Goal: Use online tool/utility: Utilize a website feature to perform a specific function

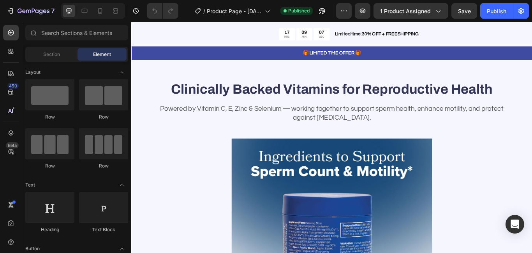
scroll to position [1350, 0]
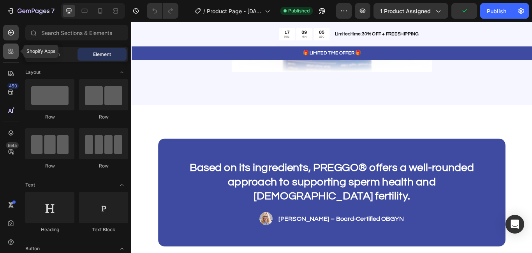
click at [11, 51] on icon at bounding box center [10, 50] width 2 height 2
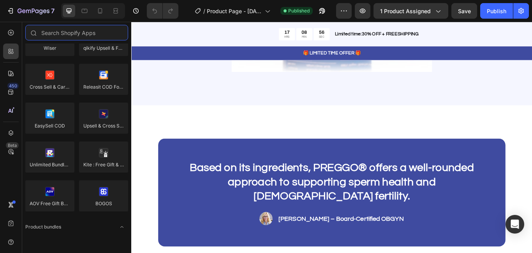
scroll to position [0, 0]
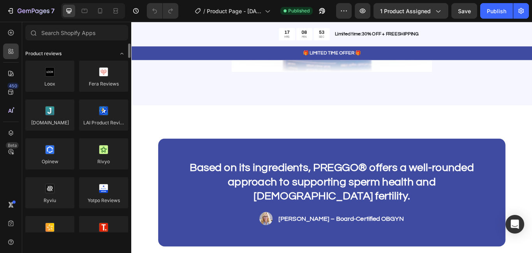
click at [99, 55] on div "Product reviews" at bounding box center [76, 54] width 103 height 8
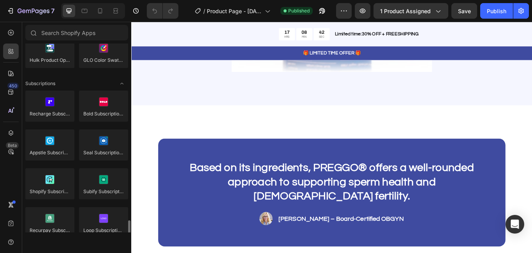
scroll to position [832, 0]
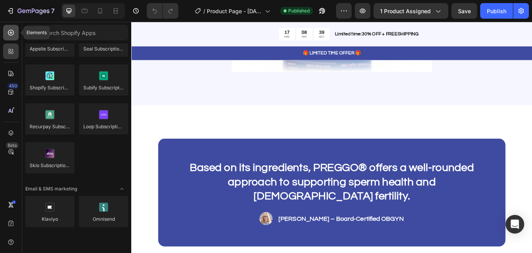
click at [11, 35] on icon at bounding box center [11, 33] width 6 height 6
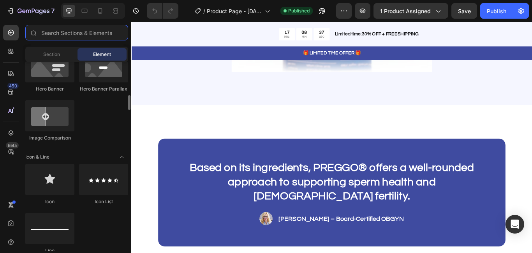
scroll to position [0, 0]
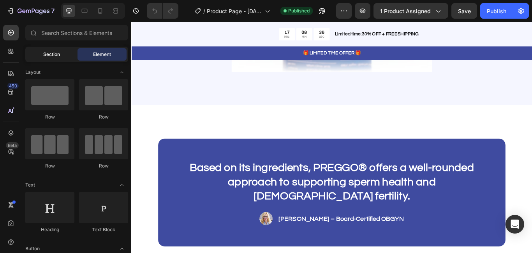
click at [46, 55] on span "Section" at bounding box center [51, 54] width 17 height 7
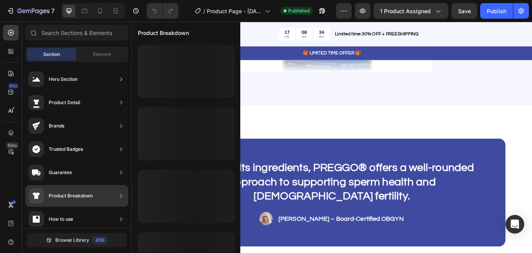
scroll to position [285, 0]
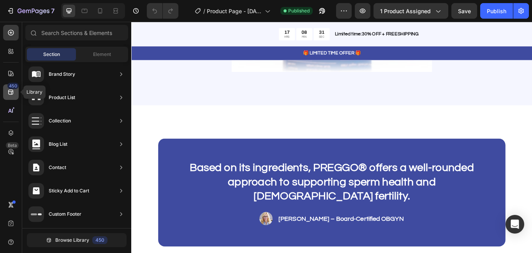
click at [9, 90] on icon at bounding box center [11, 92] width 8 height 8
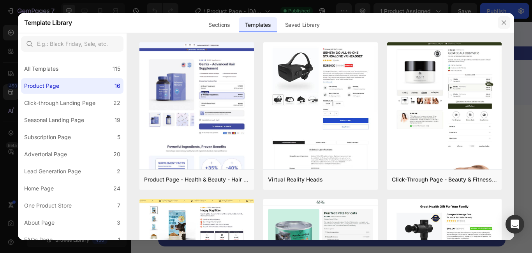
click at [501, 24] on icon "button" at bounding box center [504, 22] width 6 height 6
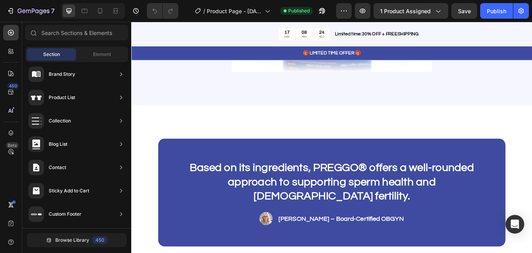
click at [1, 49] on div "450 Beta" at bounding box center [11, 138] width 22 height 232
click at [12, 51] on icon at bounding box center [11, 52] width 8 height 8
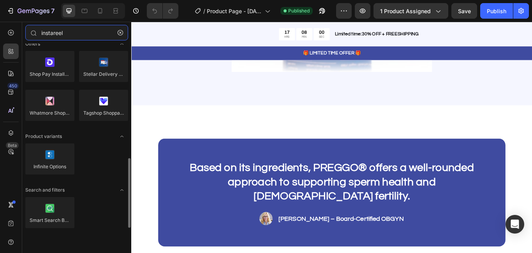
scroll to position [0, 0]
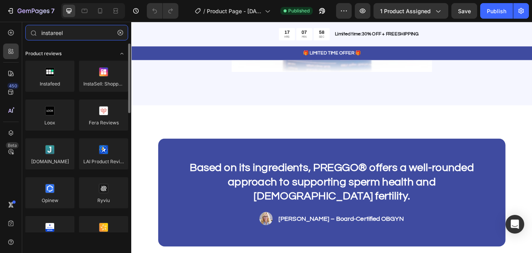
type input "instareel"
click at [74, 54] on div "Product reviews" at bounding box center [76, 54] width 103 height 8
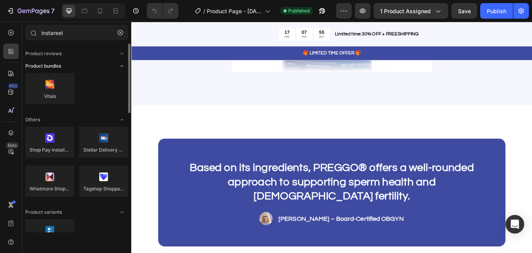
click at [76, 65] on div "Product bundles" at bounding box center [76, 66] width 103 height 8
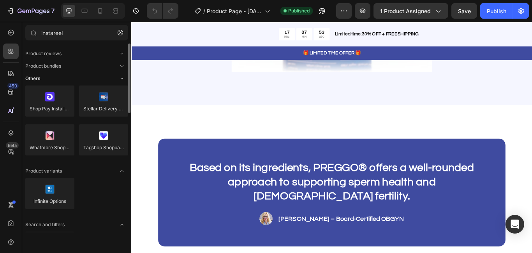
click at [76, 77] on div "Others" at bounding box center [76, 79] width 103 height 8
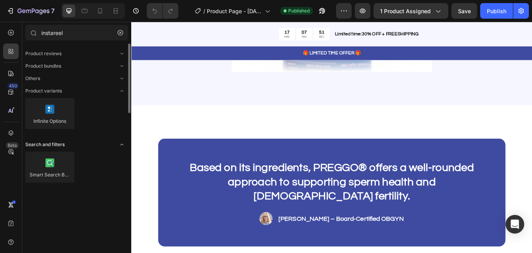
click at [81, 148] on div "Search and filters" at bounding box center [76, 145] width 103 height 8
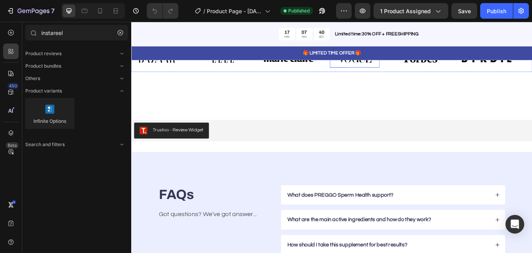
scroll to position [2181, 0]
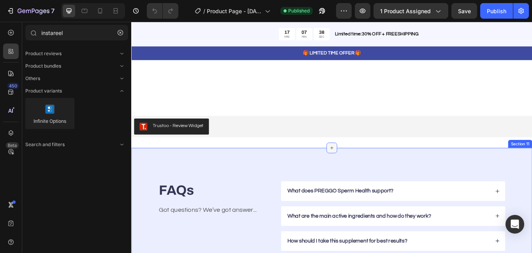
click at [364, 167] on icon at bounding box center [365, 169] width 6 height 6
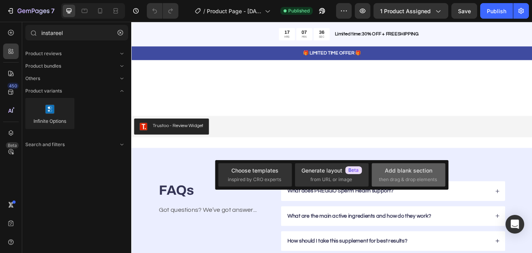
click at [393, 171] on div "Add blank section" at bounding box center [409, 171] width 48 height 8
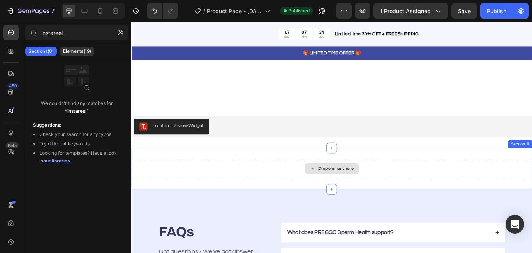
click at [381, 194] on div "Drop element here" at bounding box center [369, 193] width 41 height 6
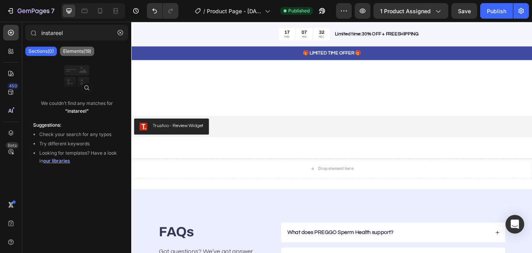
click at [88, 52] on p "Elements(19)" at bounding box center [77, 51] width 28 height 6
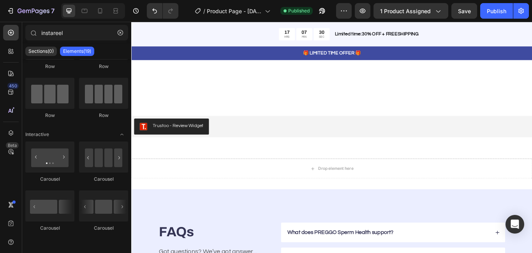
scroll to position [0, 0]
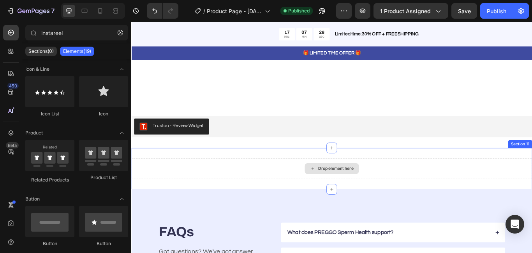
click at [374, 194] on div "Drop element here" at bounding box center [369, 193] width 41 height 6
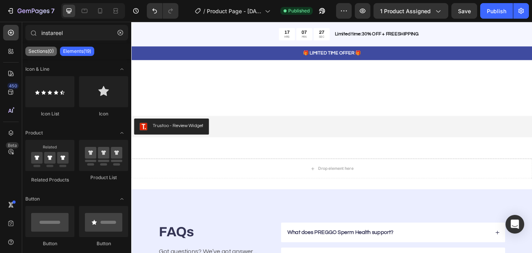
click at [53, 50] on p "Sections(0)" at bounding box center [40, 51] width 25 height 6
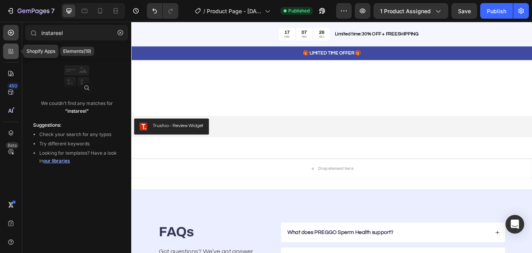
click at [14, 48] on icon at bounding box center [11, 52] width 8 height 8
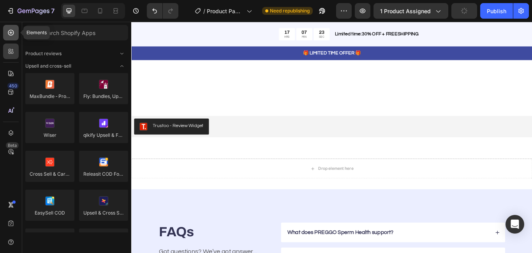
click at [11, 33] on icon at bounding box center [10, 32] width 3 height 3
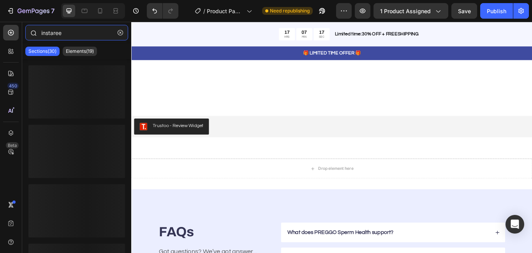
type input "instareel"
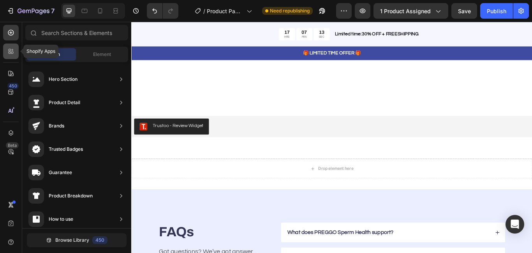
click at [11, 49] on icon at bounding box center [11, 52] width 8 height 8
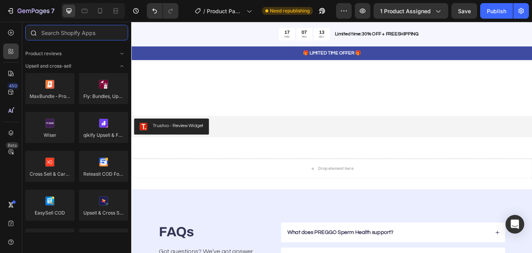
click at [90, 37] on input "text" at bounding box center [76, 33] width 103 height 16
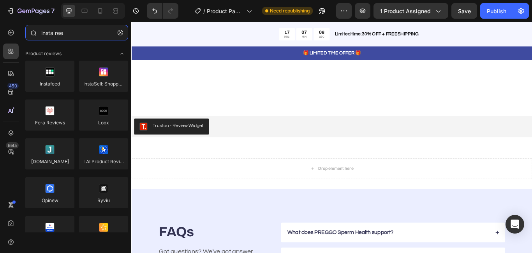
type input "insta reel"
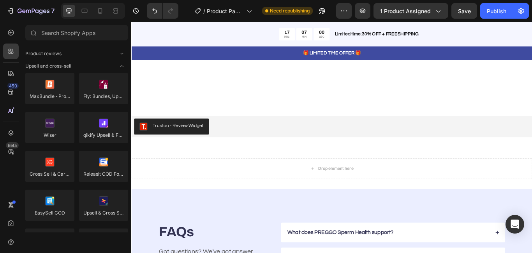
click at [8, 187] on div "450 Beta" at bounding box center [11, 111] width 16 height 172
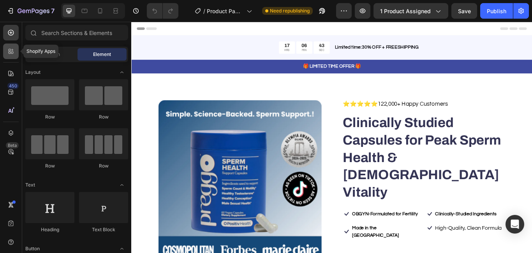
click at [8, 51] on icon at bounding box center [11, 52] width 8 height 8
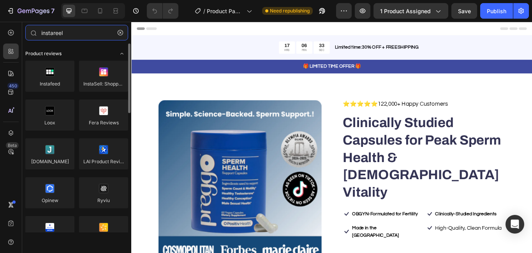
type input "instareel"
click at [64, 55] on div "Product reviews" at bounding box center [76, 54] width 103 height 8
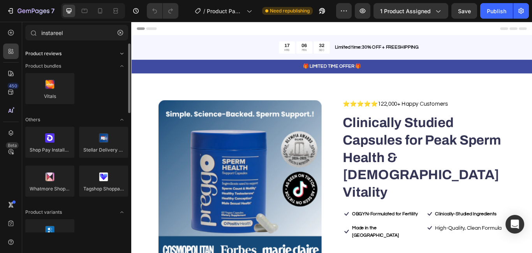
click at [64, 55] on div "Product reviews" at bounding box center [76, 54] width 103 height 8
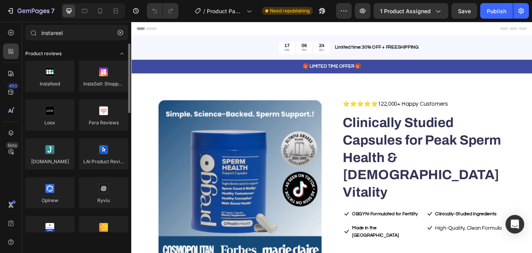
click at [70, 55] on div "Product reviews" at bounding box center [76, 54] width 103 height 8
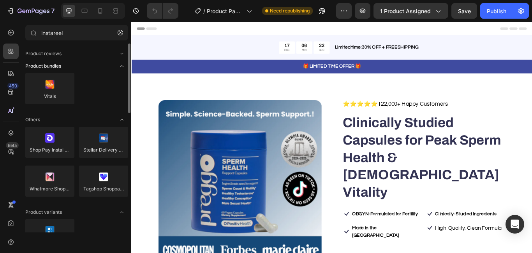
click at [69, 66] on div "Product bundles" at bounding box center [76, 66] width 103 height 8
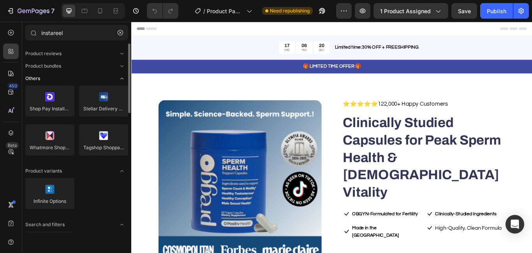
click at [68, 76] on div "Others" at bounding box center [76, 79] width 103 height 8
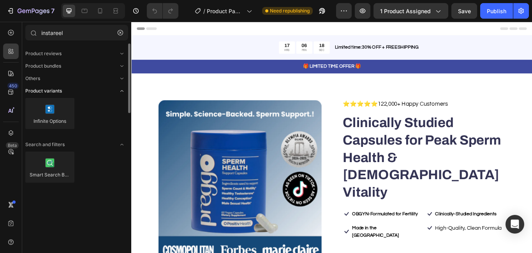
click at [67, 90] on div "Product variants" at bounding box center [76, 91] width 103 height 8
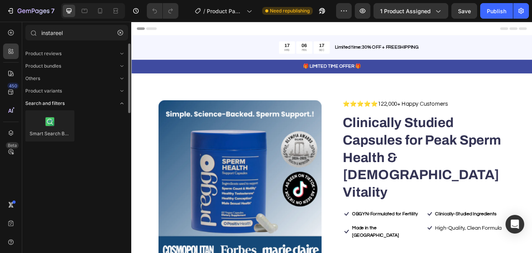
click at [65, 101] on div "Search and filters" at bounding box center [76, 104] width 103 height 8
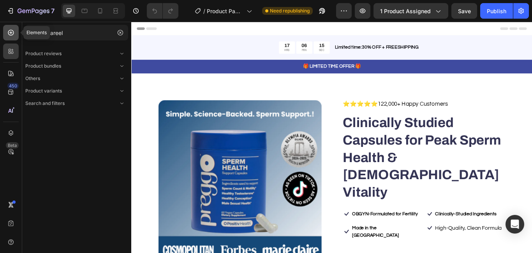
click at [11, 35] on icon at bounding box center [11, 33] width 6 height 6
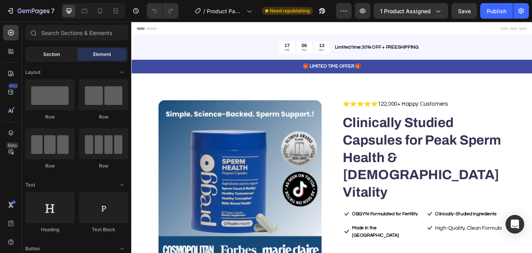
click at [49, 56] on span "Section" at bounding box center [51, 54] width 17 height 7
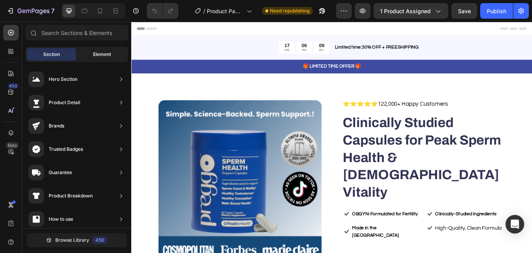
click at [90, 53] on div "Element" at bounding box center [101, 54] width 49 height 12
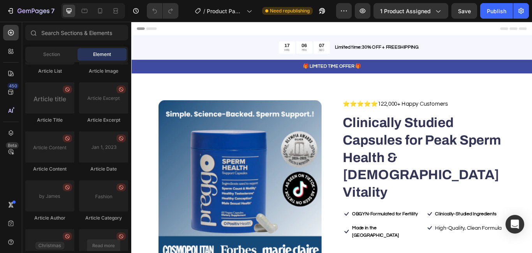
scroll to position [2170, 0]
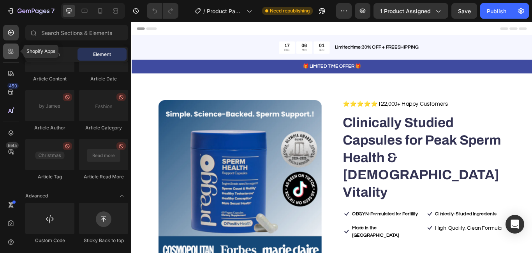
click at [8, 47] on div at bounding box center [11, 52] width 16 height 16
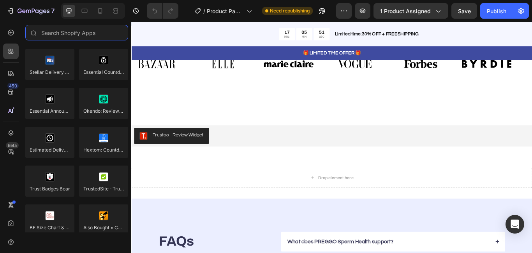
scroll to position [2181, 0]
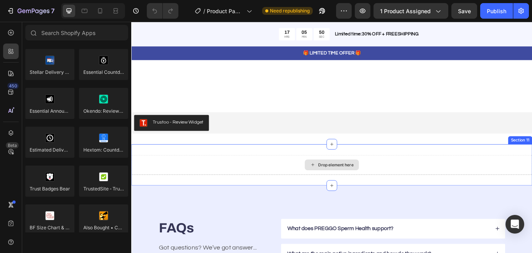
click at [271, 187] on div "Drop element here" at bounding box center [364, 188] width 467 height 23
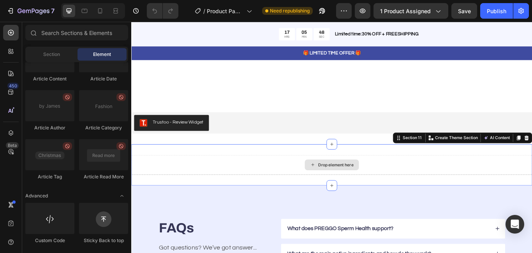
click at [345, 186] on div "Drop element here" at bounding box center [364, 189] width 63 height 12
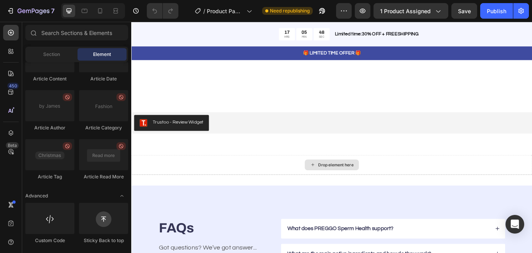
click at [345, 186] on div "Drop element here" at bounding box center [364, 189] width 63 height 12
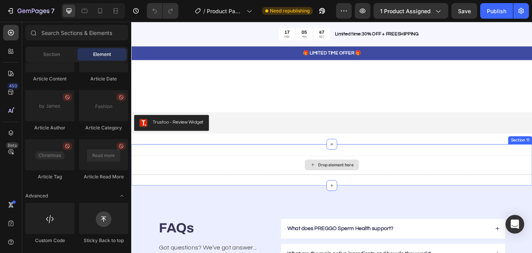
click at [340, 187] on icon at bounding box center [343, 188] width 6 height 7
click at [318, 187] on div "Drop element here" at bounding box center [364, 188] width 467 height 23
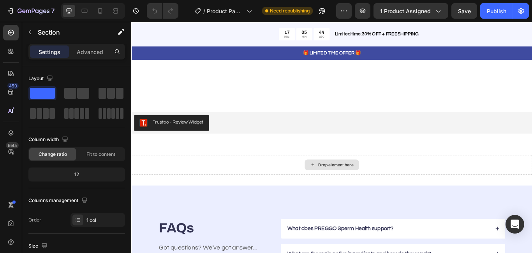
click at [345, 189] on div "Drop element here" at bounding box center [364, 189] width 63 height 12
click at [8, 33] on icon at bounding box center [11, 33] width 6 height 6
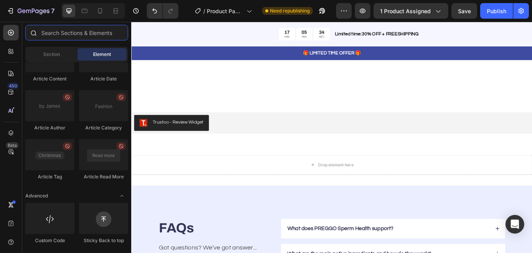
click at [46, 33] on input "text" at bounding box center [76, 33] width 103 height 16
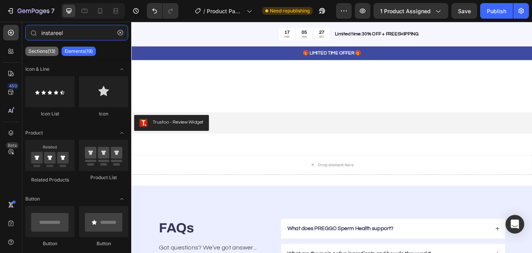
type input "instareel"
click at [49, 52] on p "Sections(13)" at bounding box center [41, 51] width 27 height 6
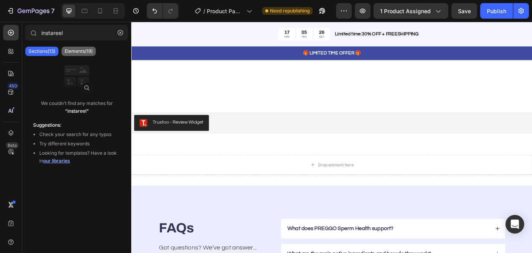
click at [77, 52] on p "Elements(19)" at bounding box center [79, 51] width 28 height 6
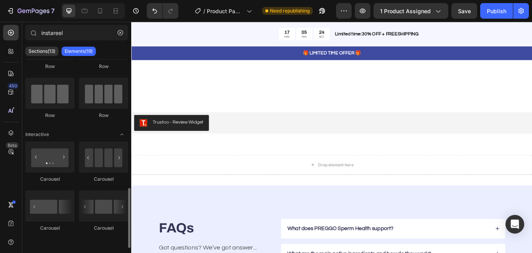
scroll to position [0, 0]
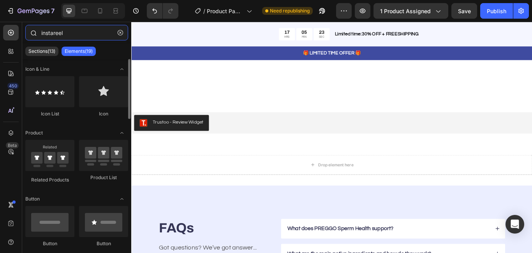
click at [85, 30] on input "instareel" at bounding box center [76, 33] width 103 height 16
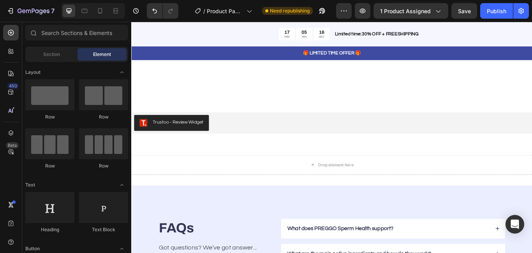
click at [9, 176] on div "450 Beta" at bounding box center [11, 111] width 16 height 172
click at [11, 52] on icon at bounding box center [12, 53] width 2 height 2
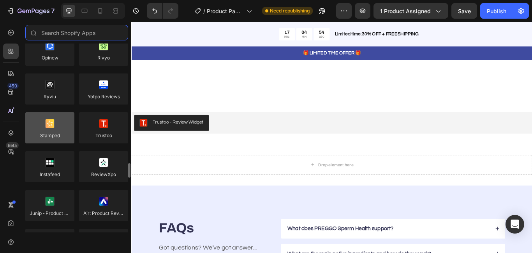
scroll to position [208, 0]
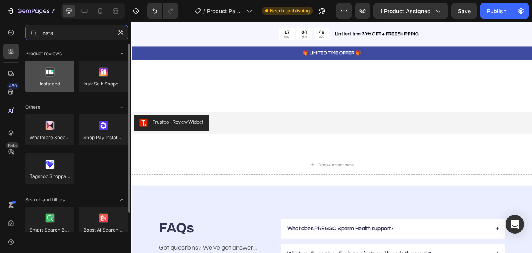
type input "insta"
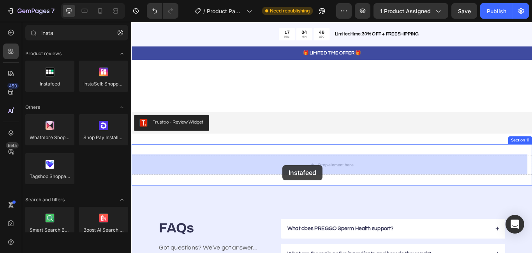
drag, startPoint x: 189, startPoint y: 99, endPoint x: 307, endPoint y: 189, distance: 148.9
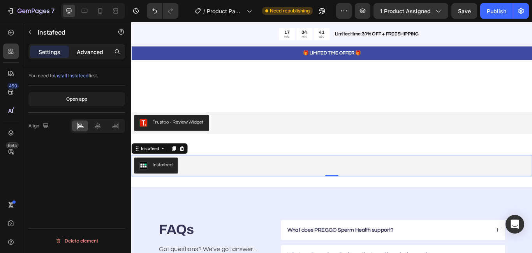
click at [85, 55] on p "Advanced" at bounding box center [90, 52] width 26 height 8
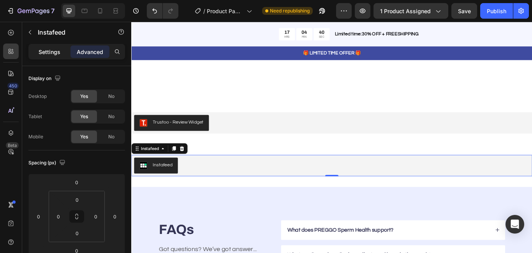
click at [57, 55] on p "Settings" at bounding box center [50, 52] width 22 height 8
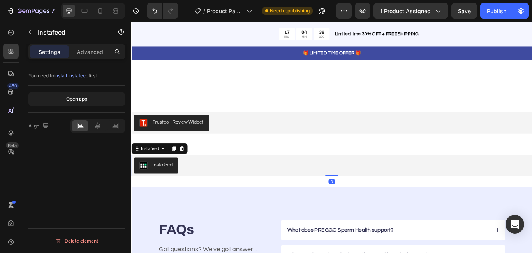
click at [159, 194] on button "Instafeed" at bounding box center [159, 189] width 51 height 19
click at [71, 75] on span "install Instafeed" at bounding box center [71, 76] width 34 height 6
click at [192, 165] on div at bounding box center [189, 169] width 9 height 9
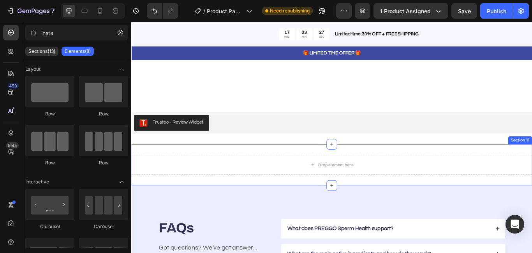
click at [420, 174] on div "Drop element here Section 11" at bounding box center [364, 189] width 467 height 48
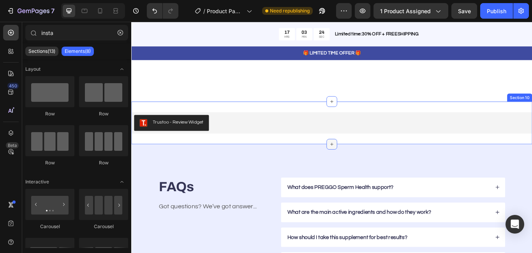
click at [363, 163] on icon at bounding box center [365, 165] width 6 height 6
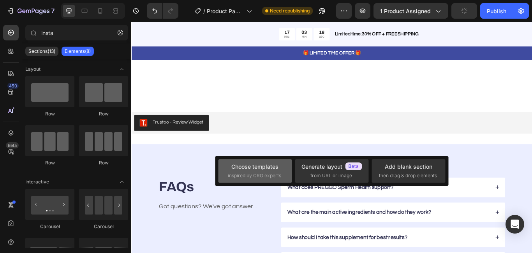
click at [275, 165] on div "Choose templates" at bounding box center [254, 167] width 47 height 8
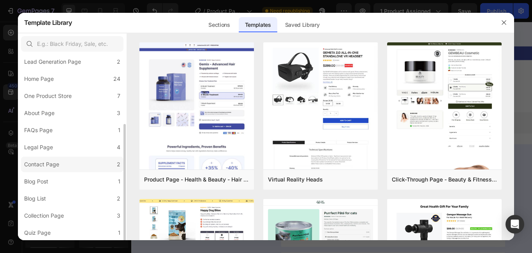
scroll to position [0, 0]
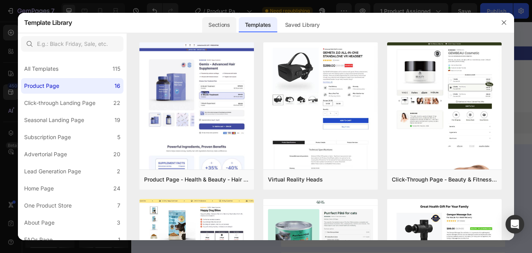
click at [224, 25] on div "Sections" at bounding box center [219, 25] width 34 height 16
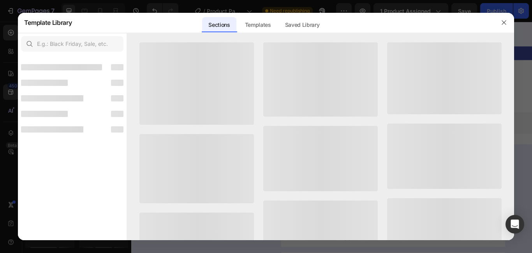
click at [224, 25] on div "Sections" at bounding box center [219, 25] width 34 height 16
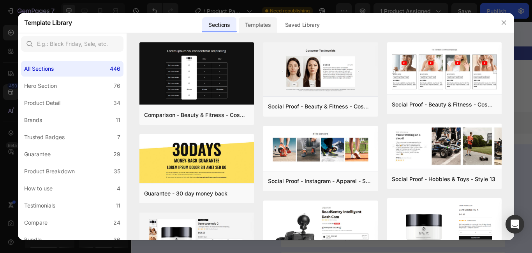
click at [270, 19] on div "Templates" at bounding box center [258, 25] width 39 height 16
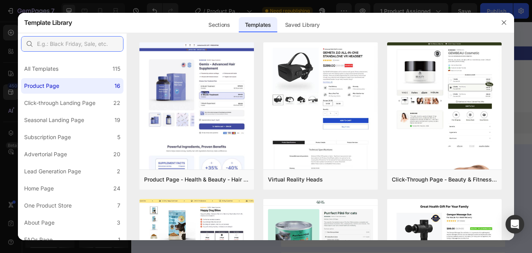
click at [90, 44] on input "text" at bounding box center [72, 44] width 102 height 16
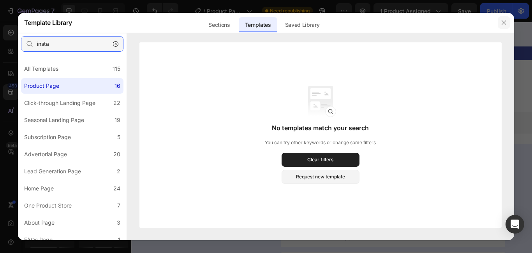
type input "insta"
click at [503, 26] on button "button" at bounding box center [504, 22] width 12 height 12
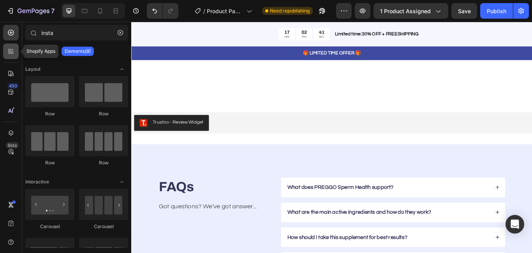
click at [14, 52] on icon at bounding box center [11, 52] width 8 height 8
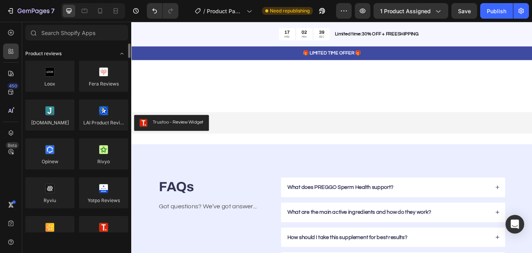
click at [74, 53] on div "Product reviews" at bounding box center [76, 54] width 103 height 8
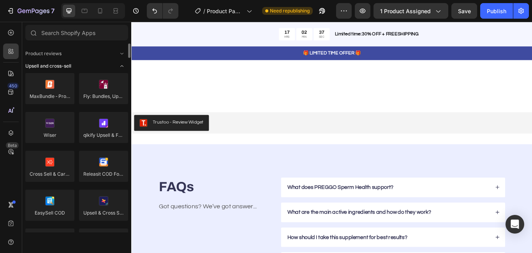
click at [66, 67] on span "Upsell and cross-sell" at bounding box center [48, 66] width 46 height 7
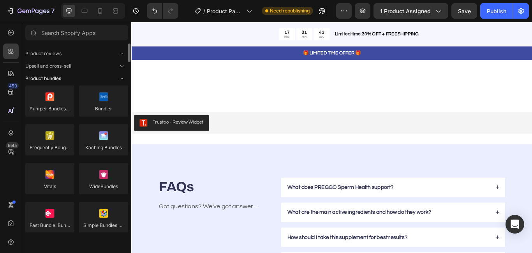
click at [60, 79] on span "Product bundles" at bounding box center [43, 78] width 36 height 7
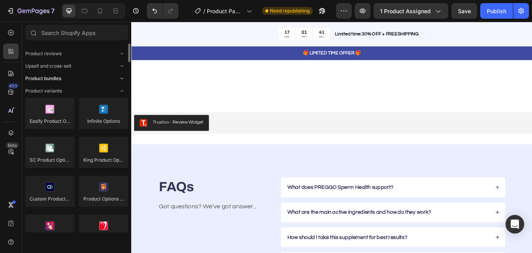
click at [60, 79] on span "Product bundles" at bounding box center [43, 78] width 36 height 7
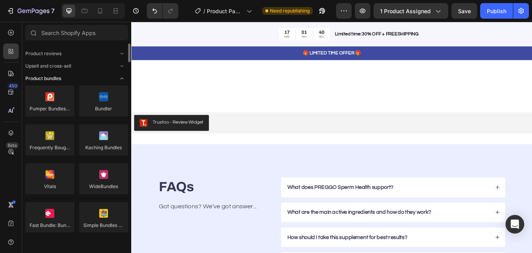
click at [60, 79] on span "Product bundles" at bounding box center [43, 78] width 36 height 7
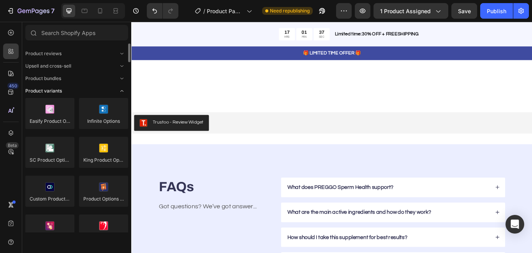
click at [60, 89] on span "Product variants" at bounding box center [43, 91] width 37 height 7
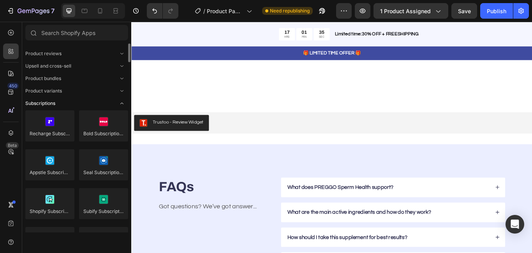
click at [57, 101] on div "Subscriptions" at bounding box center [76, 104] width 103 height 8
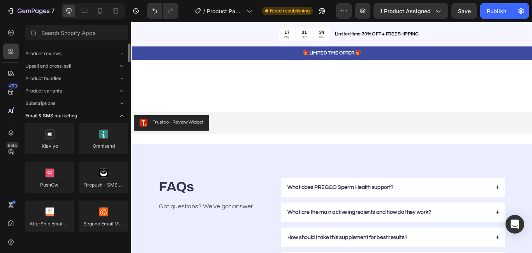
click at [58, 113] on span "Email & SMS marketing" at bounding box center [51, 116] width 52 height 7
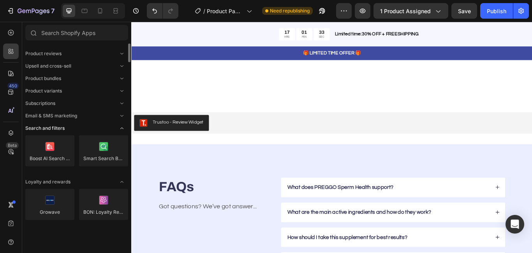
click at [58, 126] on span "Search and filters" at bounding box center [44, 128] width 39 height 7
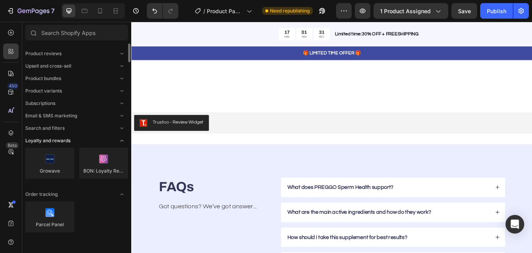
click at [58, 144] on span "Loyalty and rewards" at bounding box center [47, 140] width 45 height 7
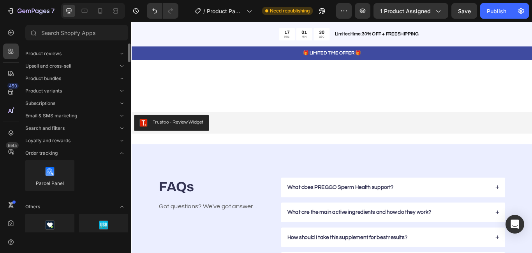
click at [58, 155] on div "Order tracking" at bounding box center [76, 154] width 103 height 8
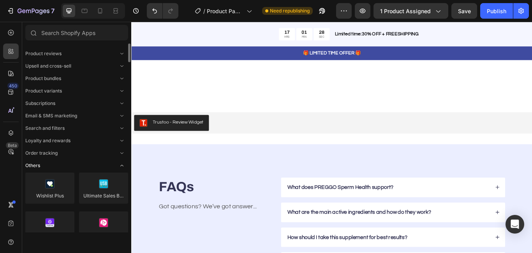
click at [58, 165] on div "Others" at bounding box center [76, 166] width 103 height 8
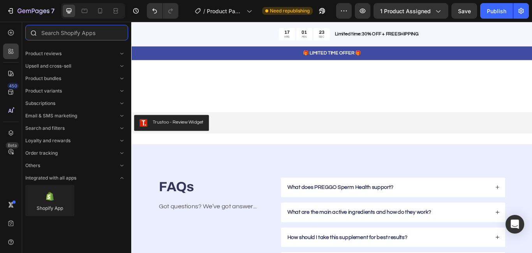
click at [90, 32] on input "text" at bounding box center [76, 33] width 103 height 16
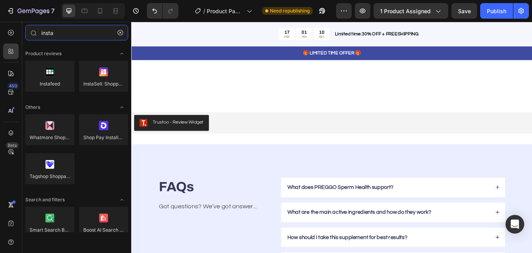
type input "insta"
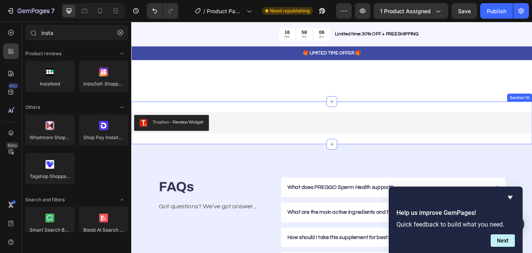
click at [368, 161] on div "Trustoo - Review Widget Trustoo Section 10" at bounding box center [364, 140] width 467 height 50
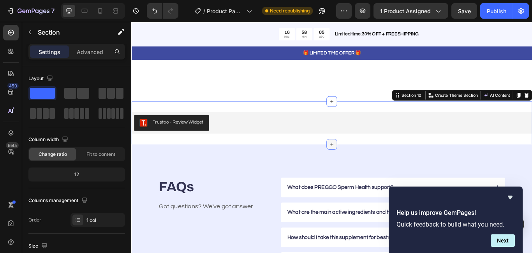
click at [362, 164] on icon at bounding box center [365, 165] width 6 height 6
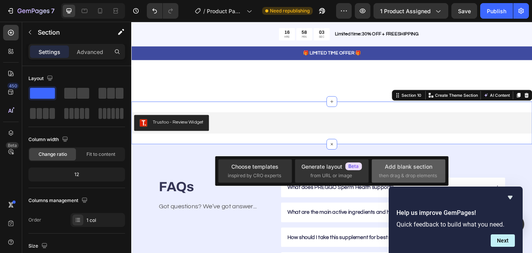
click at [394, 171] on div "Add blank section" at bounding box center [409, 167] width 48 height 8
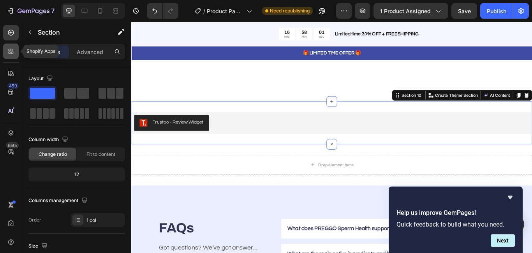
click at [9, 48] on icon at bounding box center [11, 52] width 8 height 8
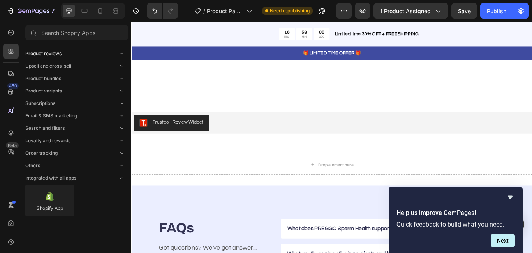
click at [44, 56] on span "Product reviews" at bounding box center [43, 53] width 36 height 7
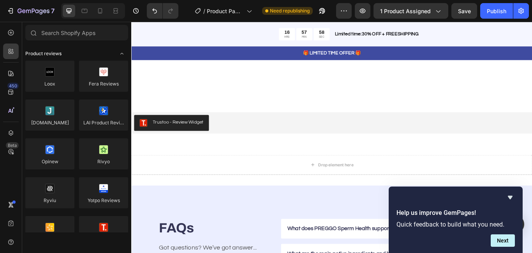
click at [46, 56] on span "Product reviews" at bounding box center [43, 53] width 36 height 7
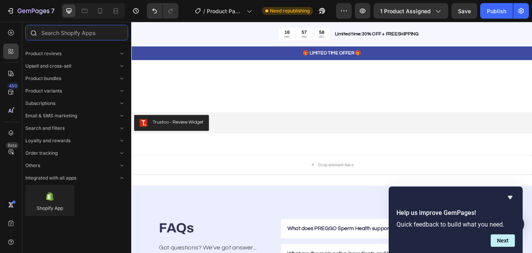
click at [69, 35] on input "text" at bounding box center [76, 33] width 103 height 16
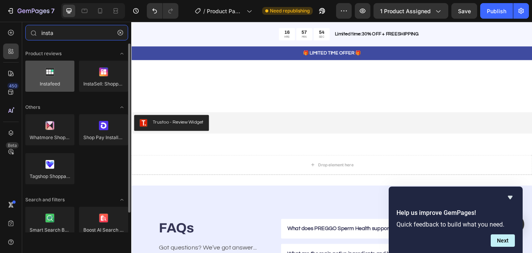
type input "insta"
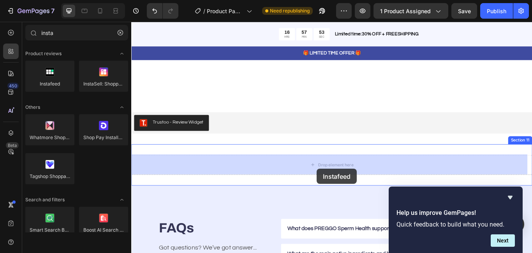
drag, startPoint x: 185, startPoint y: 104, endPoint x: 347, endPoint y: 194, distance: 185.6
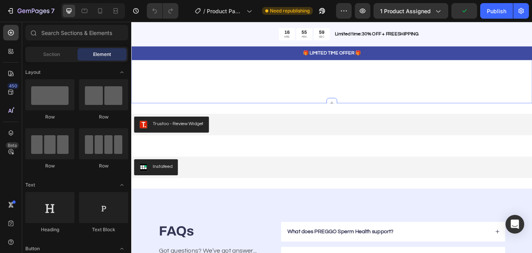
scroll to position [2181, 0]
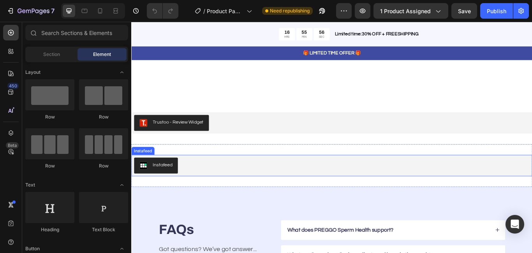
click at [168, 190] on div "Instafeed" at bounding box center [167, 189] width 23 height 8
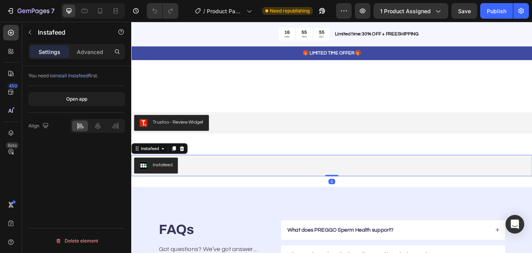
click at [168, 190] on div "Instafeed" at bounding box center [167, 189] width 23 height 8
click at [92, 236] on button "Delete element" at bounding box center [76, 241] width 97 height 12
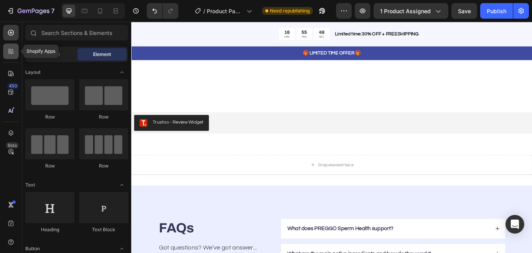
click at [5, 51] on div at bounding box center [11, 52] width 16 height 16
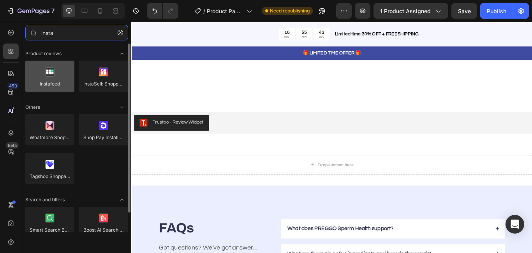
type input "insta"
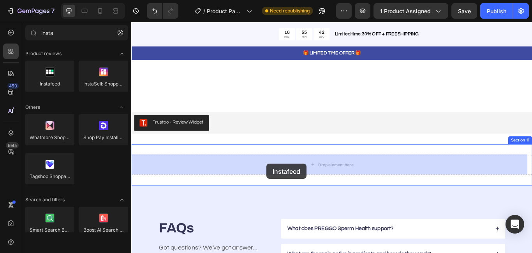
drag, startPoint x: 186, startPoint y: 97, endPoint x: 289, endPoint y: 188, distance: 137.4
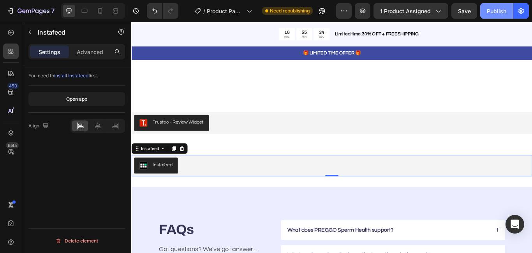
click at [497, 13] on div "Publish" at bounding box center [496, 11] width 19 height 8
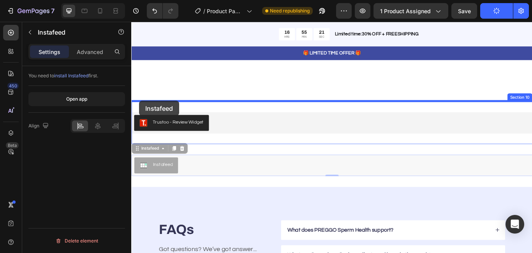
drag, startPoint x: 138, startPoint y: 168, endPoint x: 140, endPoint y: 114, distance: 53.8
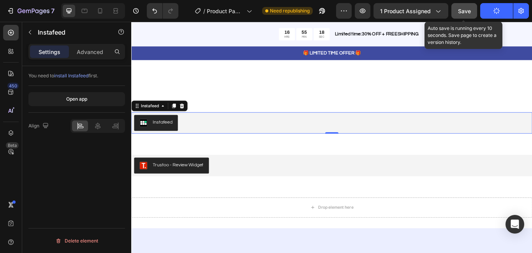
click at [472, 13] on button "Save" at bounding box center [464, 11] width 26 height 16
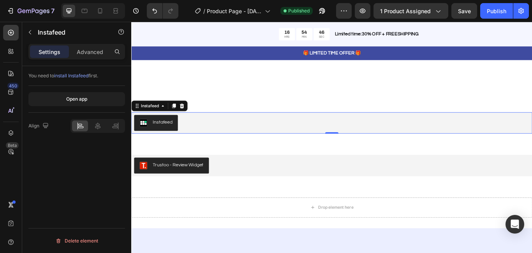
click at [172, 139] on div "Instafeed" at bounding box center [167, 139] width 23 height 8
click at [87, 51] on p "Advanced" at bounding box center [90, 52] width 26 height 8
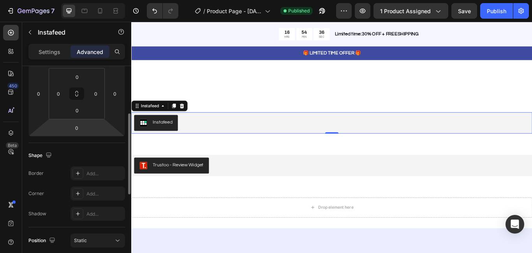
scroll to position [0, 0]
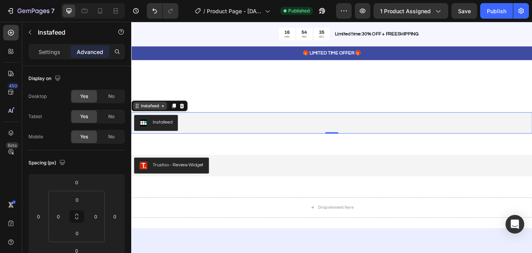
click at [147, 121] on div "Instafeed" at bounding box center [153, 119] width 24 height 7
click at [147, 138] on img "Instafeed" at bounding box center [145, 139] width 9 height 9
click at [50, 53] on p "Settings" at bounding box center [50, 52] width 22 height 8
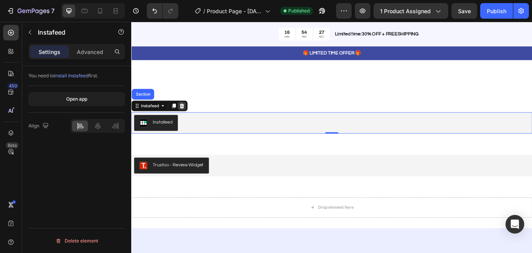
click at [193, 120] on icon at bounding box center [190, 120] width 6 height 6
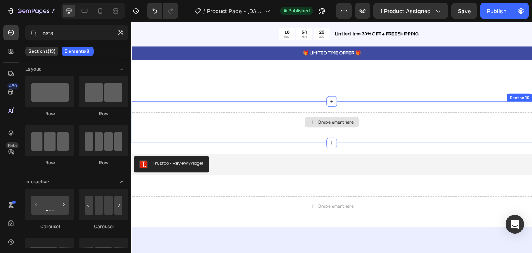
click at [371, 139] on div "Drop element here" at bounding box center [369, 139] width 41 height 6
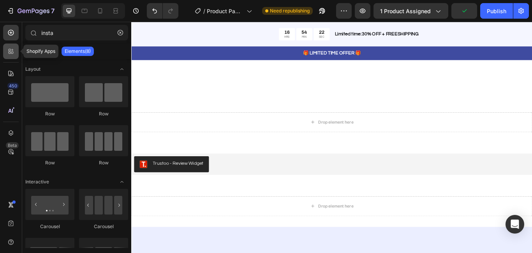
click at [9, 54] on icon at bounding box center [11, 52] width 8 height 8
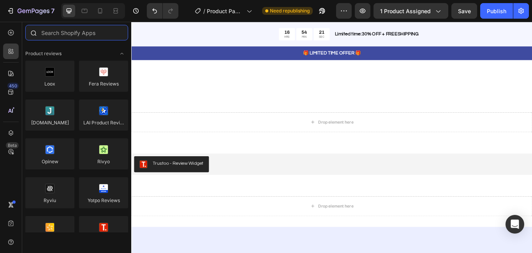
click at [72, 34] on input "text" at bounding box center [76, 33] width 103 height 16
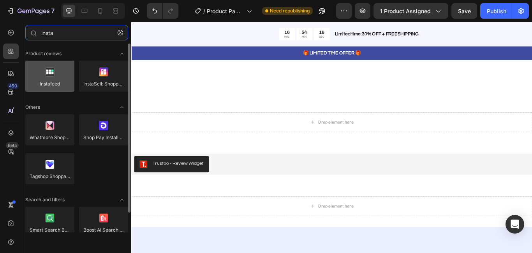
type input "insta"
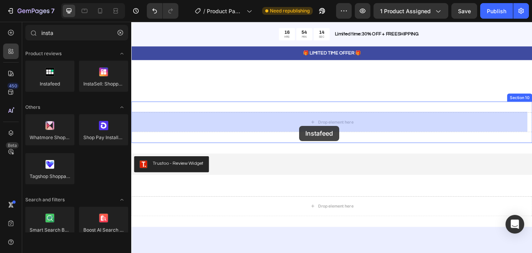
drag, startPoint x: 181, startPoint y: 93, endPoint x: 327, endPoint y: 143, distance: 154.3
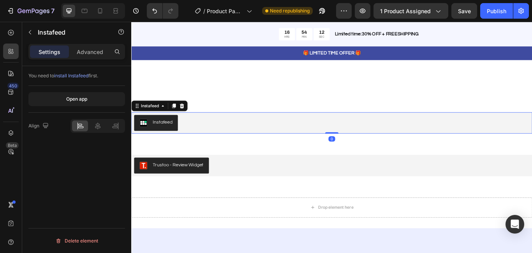
click at [174, 137] on div "Instafeed" at bounding box center [167, 139] width 23 height 8
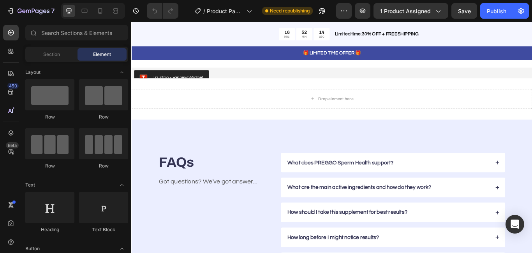
scroll to position [1966, 0]
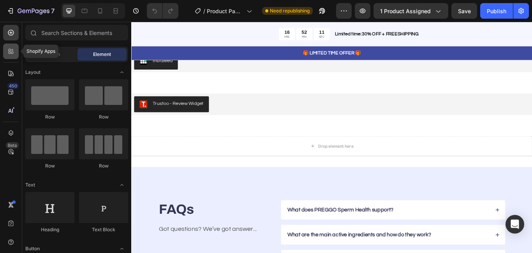
click at [16, 53] on div at bounding box center [11, 52] width 16 height 16
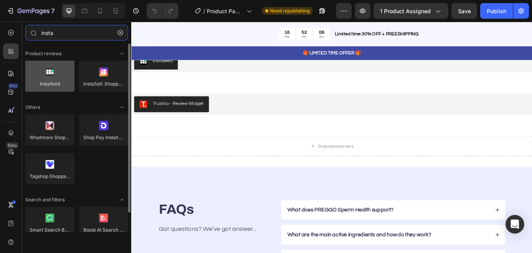
type input "insta"
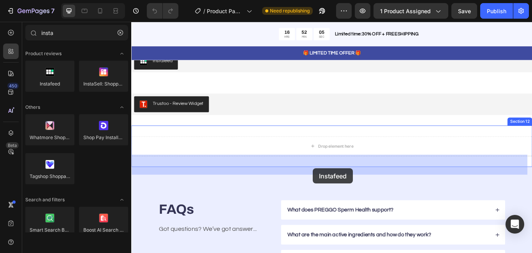
drag, startPoint x: 183, startPoint y: 99, endPoint x: 343, endPoint y: 193, distance: 185.4
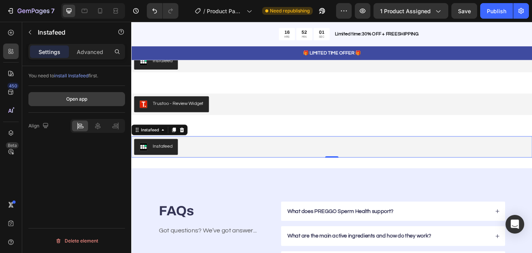
click at [90, 101] on button "Open app" at bounding box center [76, 99] width 97 height 14
click at [496, 10] on div "Publish" at bounding box center [496, 11] width 19 height 8
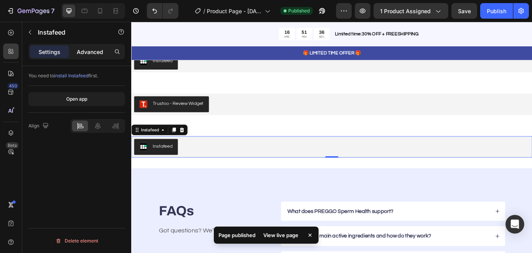
click at [84, 54] on p "Advanced" at bounding box center [90, 52] width 26 height 8
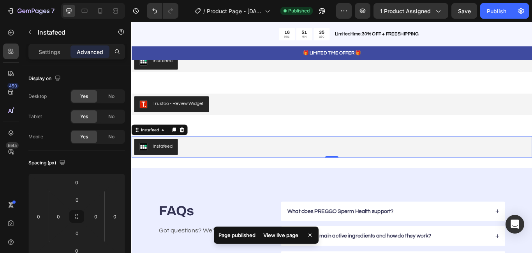
click at [281, 236] on div "View live page" at bounding box center [281, 235] width 44 height 11
